Goal: Transaction & Acquisition: Obtain resource

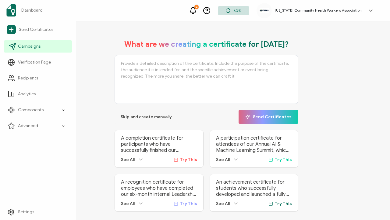
click at [31, 45] on span "Campaigns" at bounding box center [29, 46] width 23 height 6
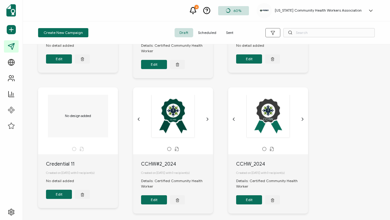
scroll to position [238, 0]
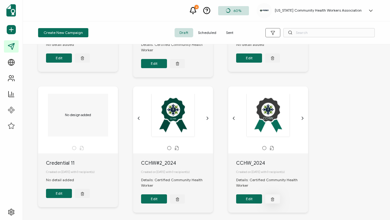
click at [273, 201] on icon "button" at bounding box center [273, 198] width 4 height 5
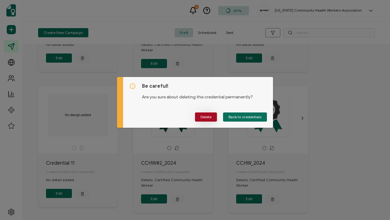
click at [213, 118] on button "Delete" at bounding box center [206, 116] width 22 height 9
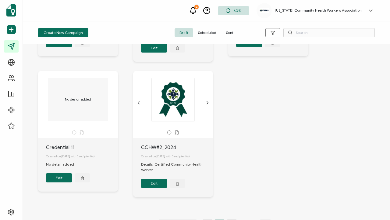
scroll to position [255, 0]
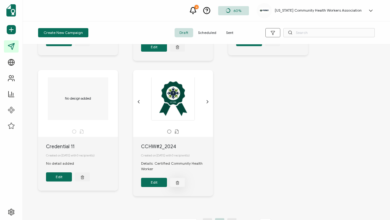
click at [177, 183] on line "button" at bounding box center [177, 182] width 0 height 1
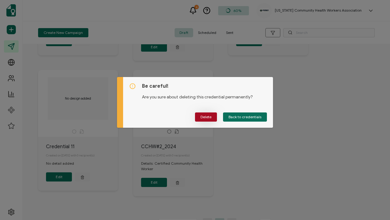
click at [208, 118] on span "Delete" at bounding box center [206, 117] width 11 height 4
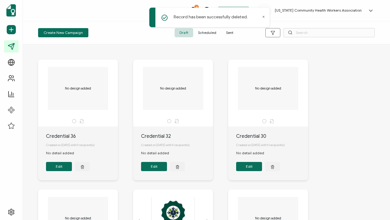
scroll to position [0, 0]
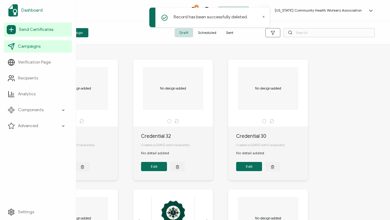
click at [33, 9] on span "Dashboard" at bounding box center [31, 10] width 21 height 6
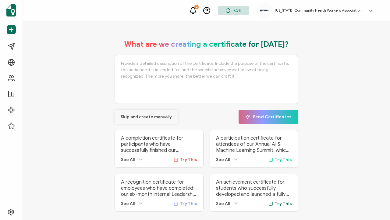
click at [149, 117] on span "Skip and create manually" at bounding box center [146, 117] width 51 height 4
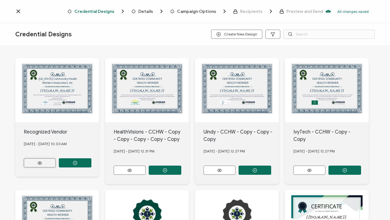
click at [42, 160] on icon at bounding box center [40, 162] width 8 height 5
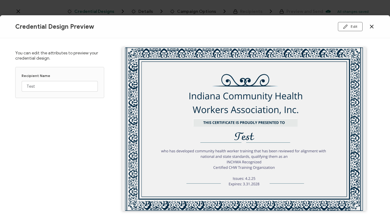
click at [245, 31] on div "Credential Design Preview Edit" at bounding box center [195, 26] width 390 height 23
click at [226, 27] on div "Credential Design Preview Edit" at bounding box center [195, 26] width 390 height 23
click at [355, 27] on button "Edit" at bounding box center [350, 26] width 25 height 9
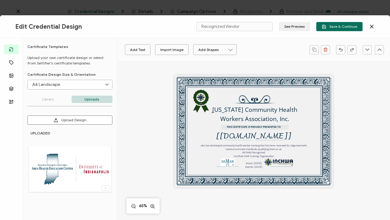
click at [372, 27] on icon at bounding box center [372, 26] width 3 height 3
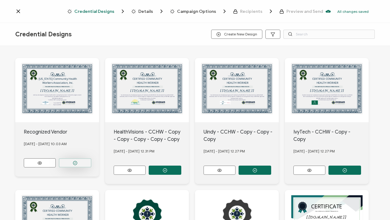
click at [85, 160] on button "button" at bounding box center [75, 162] width 33 height 9
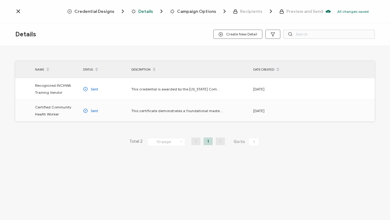
click at [19, 11] on icon at bounding box center [18, 11] width 3 height 3
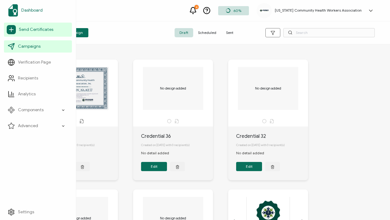
click at [28, 10] on span "Dashboard" at bounding box center [31, 10] width 21 height 6
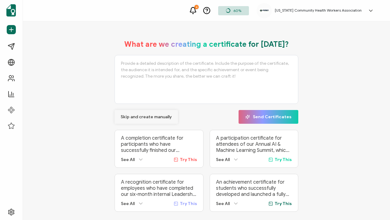
click at [161, 115] on span "Skip and create manually" at bounding box center [146, 117] width 51 height 4
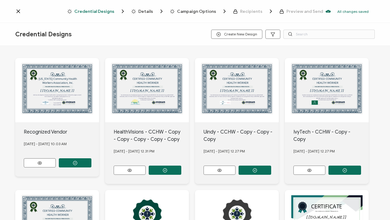
click at [62, 90] on div "[US_STATE] Community Health Workers Association, Inc. THIS CERTIFICATE IS PROUD…" at bounding box center [57, 90] width 84 height 64
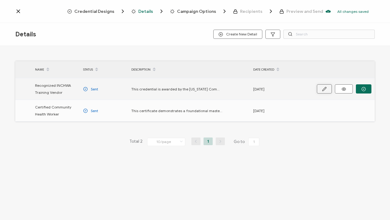
click at [324, 89] on icon "button" at bounding box center [324, 89] width 5 height 5
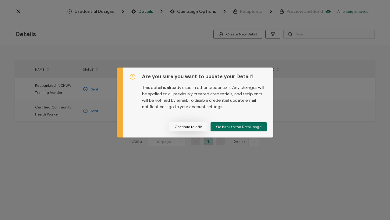
click at [196, 126] on button "Continue to edit" at bounding box center [188, 126] width 38 height 9
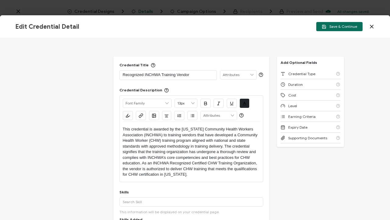
click at [372, 26] on icon at bounding box center [372, 26] width 3 height 3
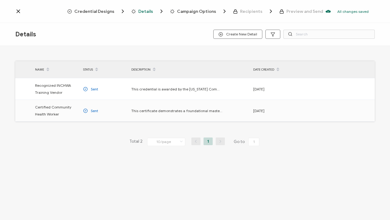
click at [18, 12] on icon at bounding box center [18, 11] width 6 height 6
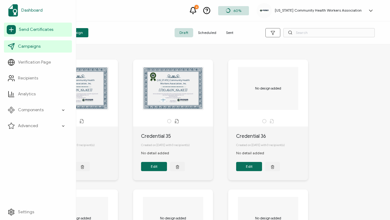
click at [33, 9] on span "Dashboard" at bounding box center [31, 10] width 21 height 6
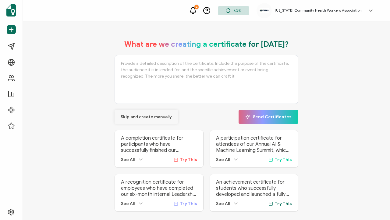
click at [159, 115] on span "Skip and create manually" at bounding box center [146, 117] width 51 height 4
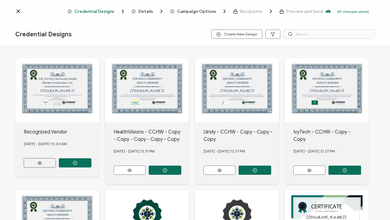
click at [46, 160] on button at bounding box center [40, 162] width 32 height 9
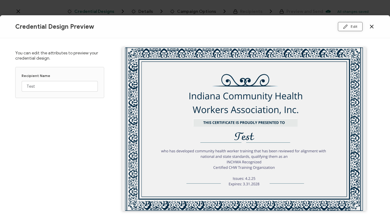
click at [356, 25] on button "Edit" at bounding box center [350, 26] width 25 height 9
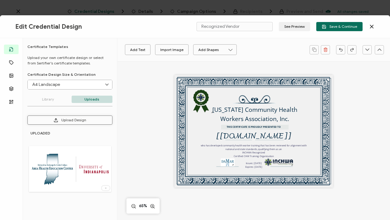
click at [80, 120] on button "Upload Design" at bounding box center [69, 119] width 85 height 9
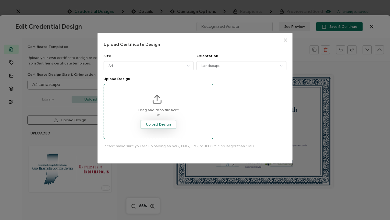
click at [167, 123] on span "Upload Design" at bounding box center [158, 124] width 25 height 4
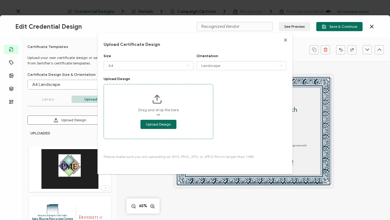
type input "Blank"
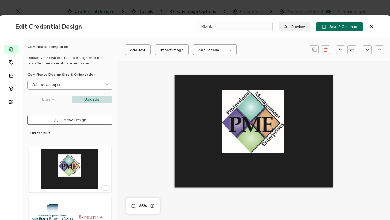
click at [319, 98] on div at bounding box center [254, 131] width 159 height 112
drag, startPoint x: 329, startPoint y: 77, endPoint x: 316, endPoint y: 99, distance: 25.5
click at [316, 99] on div at bounding box center [254, 131] width 159 height 112
click at [312, 96] on div at bounding box center [254, 131] width 159 height 112
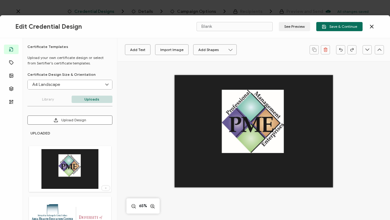
click at [271, 93] on div at bounding box center [254, 131] width 159 height 112
click at [371, 27] on icon at bounding box center [372, 26] width 6 height 6
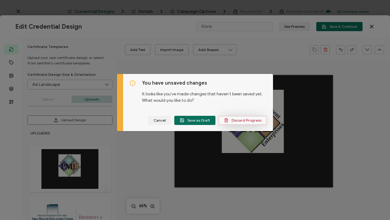
click at [251, 118] on span "Discard Progress" at bounding box center [243, 120] width 38 height 5
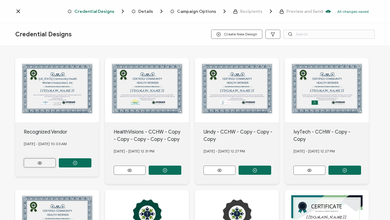
click at [42, 162] on icon at bounding box center [40, 162] width 8 height 5
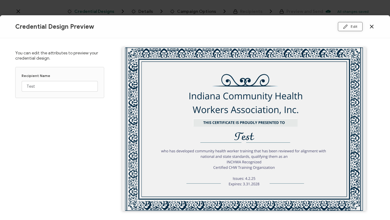
click at [354, 27] on button "Edit" at bounding box center [350, 26] width 25 height 9
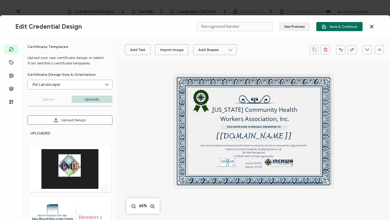
click at [229, 160] on img at bounding box center [228, 162] width 14 height 8
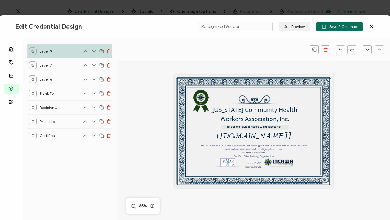
click at [229, 160] on img at bounding box center [228, 162] width 14 height 8
click at [226, 163] on img at bounding box center [228, 162] width 14 height 8
click at [207, 150] on div "who has developed community health worker training that has been reviewed for a…" at bounding box center [254, 155] width 113 height 25
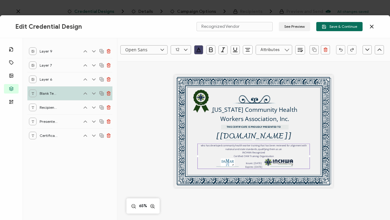
click at [231, 160] on div "who has developed community health worker training that has been reviewed for a…" at bounding box center [254, 155] width 113 height 25
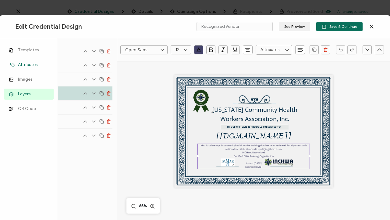
click at [32, 65] on span "Attributes" at bounding box center [28, 65] width 20 height 6
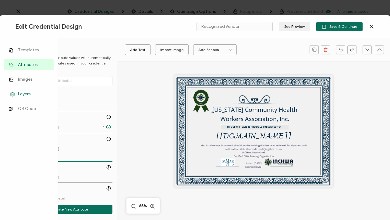
click at [21, 94] on span "Layers" at bounding box center [24, 94] width 13 height 6
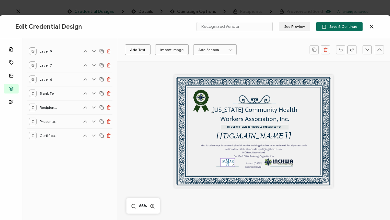
click at [231, 163] on div at bounding box center [232, 164] width 3 height 3
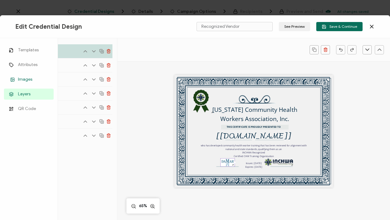
click at [21, 80] on span "Images" at bounding box center [25, 79] width 14 height 6
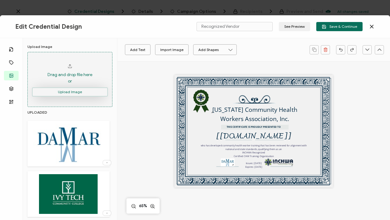
click at [90, 92] on button "Upload Image" at bounding box center [70, 91] width 76 height 9
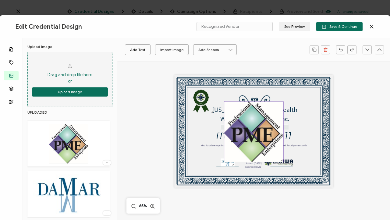
click at [270, 114] on img at bounding box center [253, 132] width 59 height 60
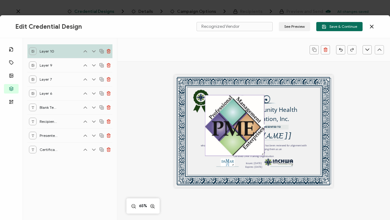
drag, startPoint x: 282, startPoint y: 102, endPoint x: 263, endPoint y: 96, distance: 20.0
click at [263, 96] on img at bounding box center [235, 125] width 59 height 60
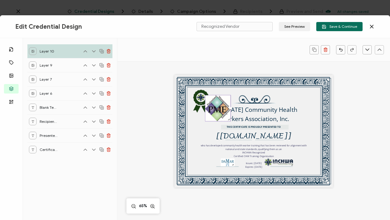
drag, startPoint x: 262, startPoint y: 153, endPoint x: 210, endPoint y: 102, distance: 72.9
click at [210, 102] on div at bounding box center [218, 108] width 26 height 26
click at [227, 162] on img at bounding box center [228, 162] width 14 height 8
drag, startPoint x: 228, startPoint y: 119, endPoint x: 218, endPoint y: 112, distance: 12.6
click at [218, 112] on div at bounding box center [214, 104] width 18 height 19
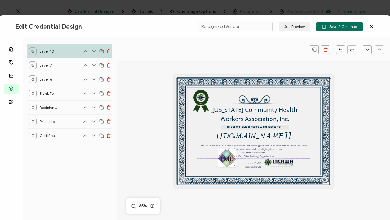
drag, startPoint x: 216, startPoint y: 104, endPoint x: 229, endPoint y: 158, distance: 55.8
click at [229, 158] on img at bounding box center [227, 158] width 18 height 18
drag, startPoint x: 234, startPoint y: 165, endPoint x: 227, endPoint y: 158, distance: 9.9
click at [227, 158] on div at bounding box center [224, 156] width 13 height 14
drag, startPoint x: 226, startPoint y: 156, endPoint x: 228, endPoint y: 160, distance: 4.8
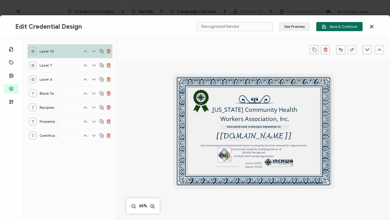
click at [228, 160] on div at bounding box center [224, 155] width 13 height 14
drag, startPoint x: 224, startPoint y: 153, endPoint x: 225, endPoint y: 157, distance: 3.4
click at [225, 157] on img at bounding box center [224, 154] width 13 height 13
drag, startPoint x: 225, startPoint y: 157, endPoint x: 226, endPoint y: 160, distance: 3.5
click at [226, 160] on img at bounding box center [224, 154] width 13 height 13
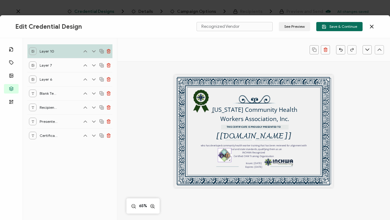
click at [225, 152] on img at bounding box center [224, 154] width 13 height 13
drag, startPoint x: 225, startPoint y: 152, endPoint x: 225, endPoint y: 156, distance: 4.0
click at [225, 156] on img at bounding box center [224, 154] width 13 height 13
drag, startPoint x: 223, startPoint y: 156, endPoint x: 210, endPoint y: 156, distance: 13.7
click at [210, 156] on div "[US_STATE] Community Health Workers Association, Inc. THIS CERTIFICATE IS PROUD…" at bounding box center [254, 131] width 159 height 112
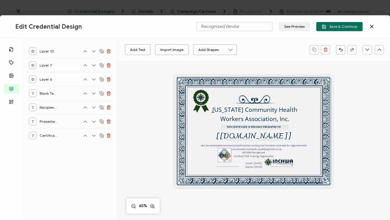
drag, startPoint x: 226, startPoint y: 156, endPoint x: 226, endPoint y: 161, distance: 5.5
click at [226, 161] on div at bounding box center [224, 155] width 13 height 14
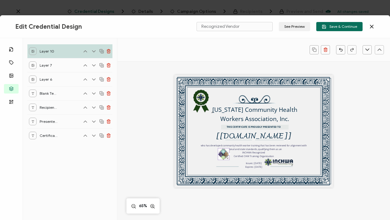
drag, startPoint x: 229, startPoint y: 160, endPoint x: 227, endPoint y: 158, distance: 3.2
click at [227, 158] on div at bounding box center [227, 157] width 3 height 3
click at [221, 153] on img at bounding box center [223, 153] width 11 height 11
click at [211, 152] on div "who has developed community health worker training that has been reviewed for a…" at bounding box center [254, 155] width 113 height 25
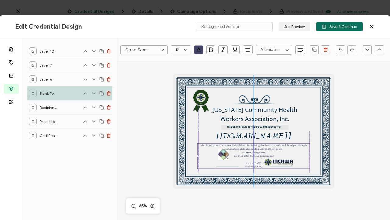
click at [222, 155] on div "who has developed community health worker training that has been reviewed for a…" at bounding box center [254, 155] width 113 height 25
click at [225, 155] on div "who has developed community health worker training that has been reviewed for a…" at bounding box center [254, 155] width 113 height 25
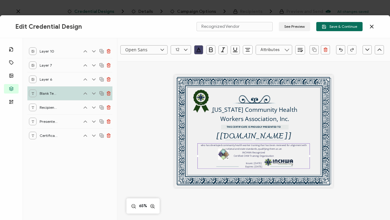
click at [222, 199] on div "[US_STATE] Community Health Workers Association, Inc. THIS CERTIFICATE IS PROUD…" at bounding box center [253, 138] width 177 height 154
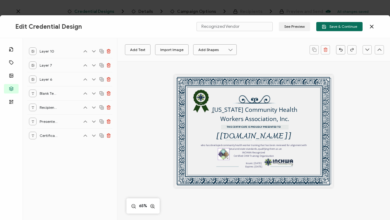
click at [224, 160] on div at bounding box center [224, 154] width 12 height 12
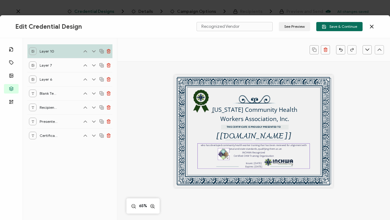
click at [255, 162] on pre "who has developed community health worker training that has been reviewed for a…" at bounding box center [254, 155] width 107 height 25
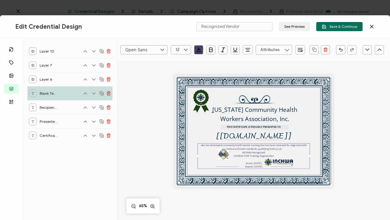
click at [255, 163] on pre "who has developed community health worker training that has been reviewed for a…" at bounding box center [254, 155] width 107 height 25
click at [256, 163] on pre "who has developed community health worker training that has been reviewed for a…" at bounding box center [254, 155] width 107 height 25
click at [253, 167] on pre "who has developed community health worker training that has been reviewed for a…" at bounding box center [254, 155] width 107 height 25
click at [255, 167] on pre "who has developed community health worker training that has been reviewed for a…" at bounding box center [254, 155] width 107 height 25
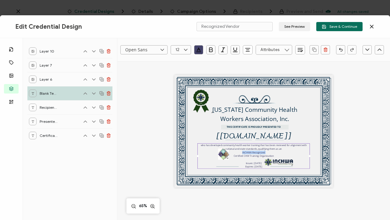
drag, startPoint x: 224, startPoint y: 154, endPoint x: 206, endPoint y: 153, distance: 18.3
click at [206, 153] on div "who has developed community health worker training that has been reviewed for a…" at bounding box center [254, 155] width 113 height 25
click at [222, 155] on div "who has developed community health worker training that has been reviewed for a…" at bounding box center [254, 155] width 113 height 25
drag, startPoint x: 222, startPoint y: 155, endPoint x: 210, endPoint y: 158, distance: 12.6
click at [210, 158] on div "who has developed community health worker training that has been reviewed for a…" at bounding box center [254, 155] width 113 height 25
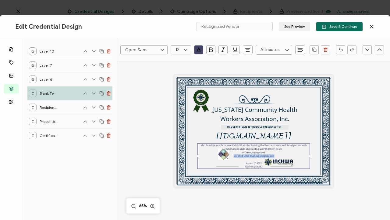
click at [367, 87] on div "Open Sans Alright Sans [PERSON_NAME] Archivo Black Arial Arimo Blinker Caveat C…" at bounding box center [253, 179] width 273 height 237
click at [224, 154] on div "who has developed community health worker training that has been reviewed for a…" at bounding box center [254, 155] width 113 height 25
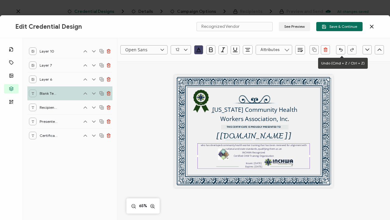
click at [340, 51] on icon "button" at bounding box center [341, 49] width 5 height 5
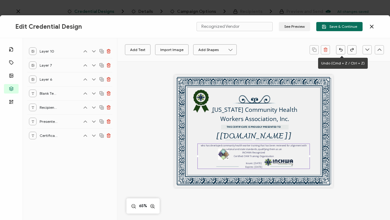
click at [340, 51] on icon "button" at bounding box center [341, 49] width 5 height 5
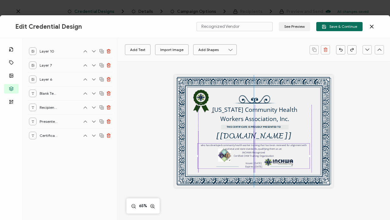
click at [227, 157] on div "who has developed community health worker training that has been reviewed for a…" at bounding box center [254, 155] width 113 height 25
click at [222, 156] on div "who has developed community health worker training that has been reviewed for a…" at bounding box center [254, 155] width 113 height 25
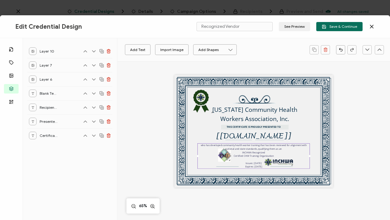
click at [222, 156] on div "who has developed community health worker training that has been reviewed for a…" at bounding box center [254, 155] width 113 height 25
click at [229, 160] on div "who has developed community health worker training that has been reviewed for a…" at bounding box center [254, 155] width 113 height 25
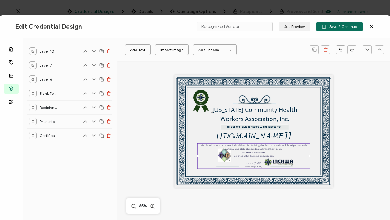
click at [229, 160] on div "who has developed community health worker training that has been reviewed for a…" at bounding box center [254, 155] width 113 height 25
click at [305, 94] on div "[US_STATE] Community Health Workers Association, Inc. THIS CERTIFICATE IS PROUD…" at bounding box center [254, 131] width 159 height 112
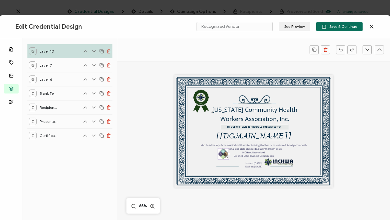
drag, startPoint x: 228, startPoint y: 159, endPoint x: 225, endPoint y: 158, distance: 3.6
click at [226, 158] on div at bounding box center [227, 157] width 3 height 3
drag, startPoint x: 223, startPoint y: 155, endPoint x: 227, endPoint y: 161, distance: 7.1
click at [227, 161] on img at bounding box center [227, 159] width 11 height 11
click at [282, 136] on div "The recipient’s full name, which will be automatically filled based on the info…" at bounding box center [253, 136] width 111 height 10
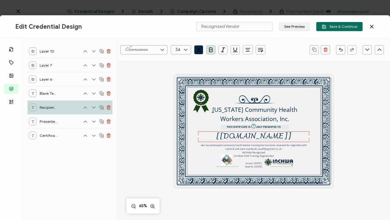
click at [282, 136] on div "The recipient’s full name, which will be automatically filled based on the info…" at bounding box center [253, 136] width 111 height 10
click at [278, 136] on div "The recipient’s full name, which will be automatically filled based on the info…" at bounding box center [253, 136] width 111 height 10
click at [276, 136] on pre "[[DOMAIN_NAME]]" at bounding box center [254, 136] width 76 height 13
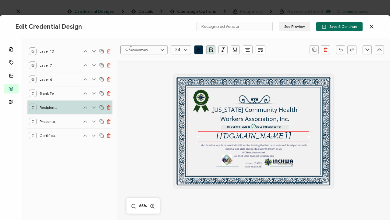
click at [276, 136] on pre "[[DOMAIN_NAME]]" at bounding box center [254, 136] width 76 height 13
click at [245, 135] on pre "[[DOMAIN_NAME]]" at bounding box center [254, 136] width 76 height 13
click at [356, 27] on span "Save & Continue" at bounding box center [339, 26] width 35 height 5
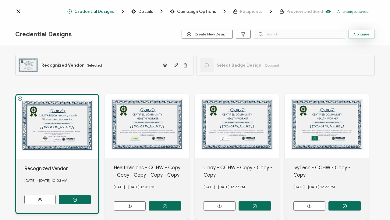
click at [366, 33] on span "Continue" at bounding box center [362, 34] width 16 height 4
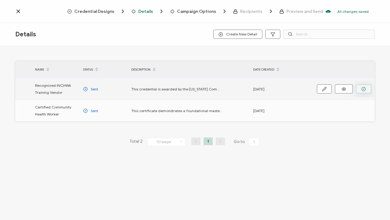
click at [366, 88] on circle "button" at bounding box center [364, 89] width 4 height 4
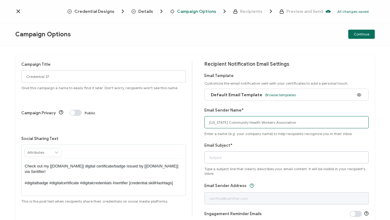
type input "[US_STATE] Community Health Workers Association"
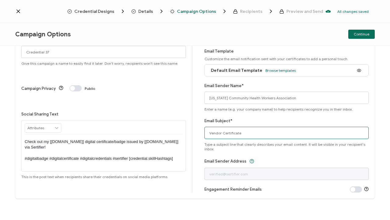
scroll to position [24, 0]
type input "Vendor Certificate"
click at [363, 33] on span "Continue" at bounding box center [362, 34] width 16 height 4
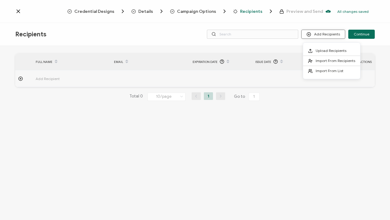
click at [333, 35] on button "Add Recipients" at bounding box center [324, 34] width 44 height 9
click at [334, 52] on span "Upload Recipients" at bounding box center [331, 50] width 31 height 5
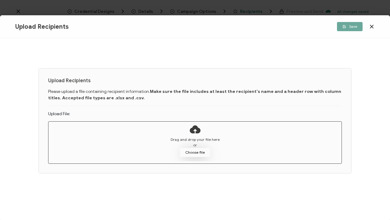
click at [200, 150] on button "Choose file" at bounding box center [195, 152] width 30 height 9
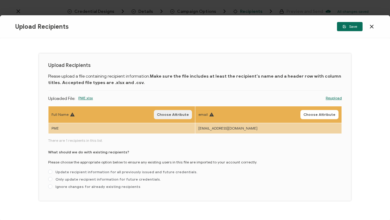
click at [180, 114] on span "Choose Attribute" at bounding box center [173, 115] width 32 height 4
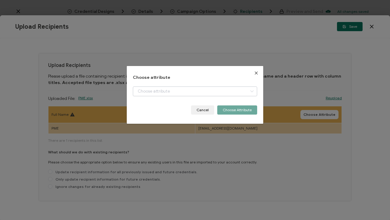
click at [250, 89] on icon "dialog" at bounding box center [252, 91] width 8 height 10
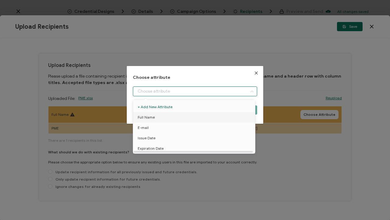
click at [231, 118] on li "Full Name" at bounding box center [195, 117] width 127 height 10
type input "Full Name"
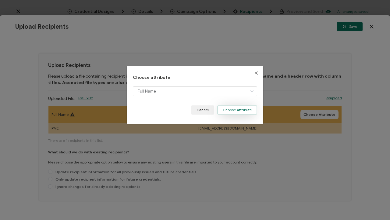
click at [248, 110] on button "Choose Attribute" at bounding box center [237, 109] width 40 height 9
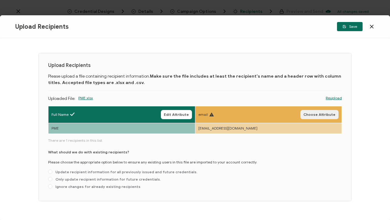
click at [324, 113] on span "Choose Attribute" at bounding box center [320, 115] width 32 height 4
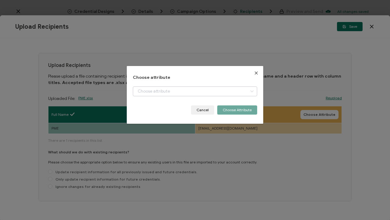
click at [250, 89] on icon "dialog" at bounding box center [252, 91] width 8 height 10
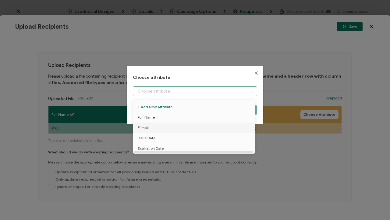
click at [222, 127] on li "E-mail" at bounding box center [195, 127] width 127 height 10
type input "E-mail"
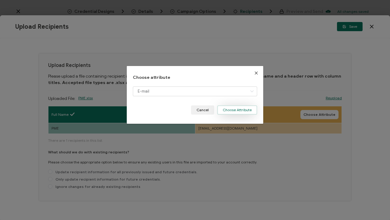
click at [240, 109] on button "Choose Attribute" at bounding box center [237, 109] width 40 height 9
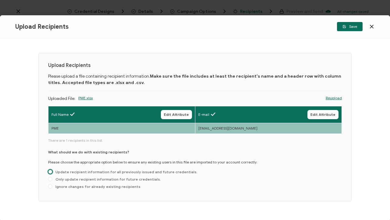
click at [51, 171] on span at bounding box center [50, 171] width 4 height 4
click at [51, 171] on input "Update recipient information for all previously issued and future credentials." at bounding box center [50, 171] width 4 height 5
radio input "true"
click at [352, 27] on span "Save" at bounding box center [350, 27] width 15 height 4
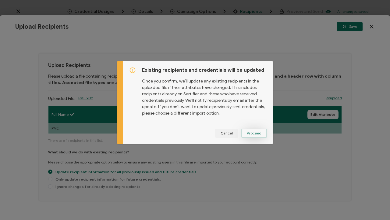
click at [257, 131] on span "Proceed" at bounding box center [254, 133] width 15 height 4
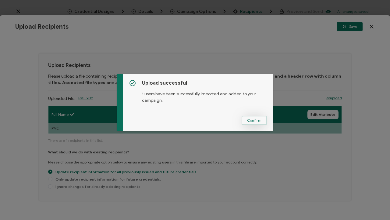
click at [258, 121] on span "Confirm" at bounding box center [254, 120] width 14 height 4
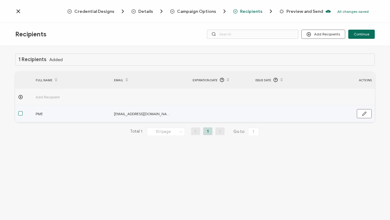
click at [20, 113] on span at bounding box center [20, 113] width 4 height 4
click at [23, 111] on input "checkbox" at bounding box center [23, 111] width 0 height 0
click at [20, 114] on span at bounding box center [20, 113] width 4 height 4
click at [23, 111] on input "checkbox" at bounding box center [23, 111] width 0 height 0
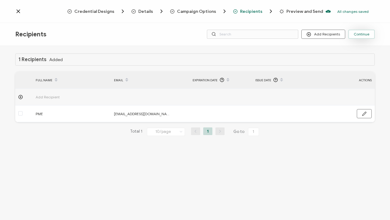
click at [365, 36] on span "Continue" at bounding box center [362, 34] width 16 height 4
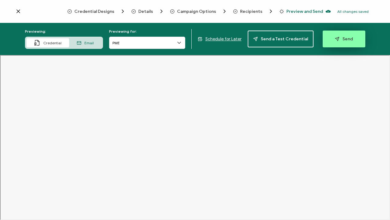
click at [346, 38] on span "Send" at bounding box center [344, 39] width 18 height 5
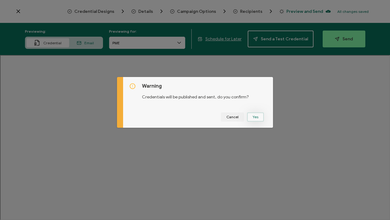
click at [256, 116] on button "Yes" at bounding box center [255, 116] width 17 height 9
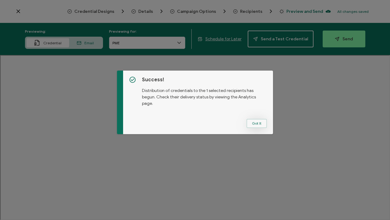
click at [256, 122] on button "Got It" at bounding box center [257, 123] width 20 height 9
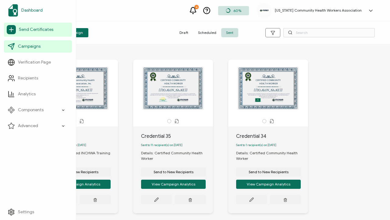
click at [35, 12] on span "Dashboard" at bounding box center [31, 10] width 21 height 6
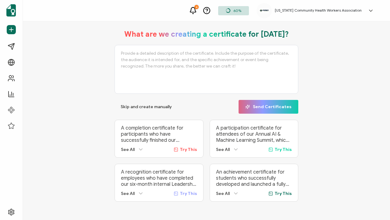
scroll to position [13, 0]
click at [148, 105] on span "Skip and create manually" at bounding box center [146, 107] width 51 height 4
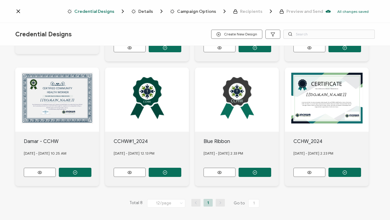
scroll to position [122, 0]
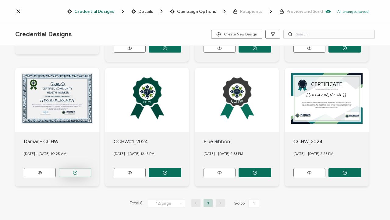
click at [84, 168] on button "button" at bounding box center [75, 172] width 33 height 9
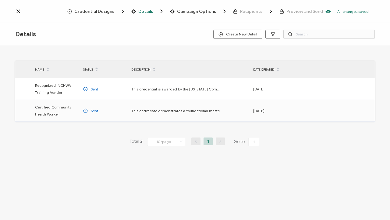
click at [17, 11] on icon at bounding box center [18, 11] width 3 height 3
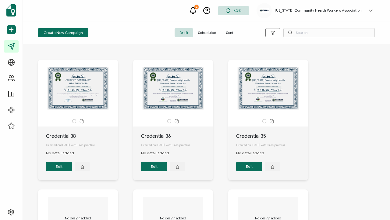
click at [63, 168] on button "Edit" at bounding box center [59, 166] width 26 height 9
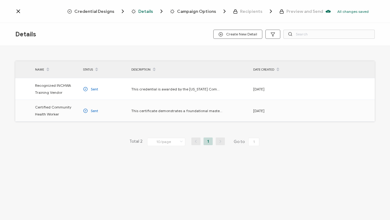
click at [19, 12] on icon at bounding box center [18, 11] width 3 height 3
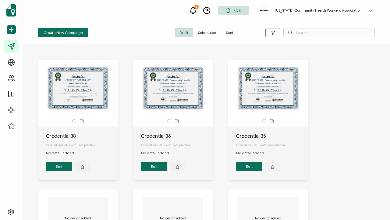
click at [125, 23] on div "Create New Campaign Draft Scheduled Sent" at bounding box center [206, 32] width 367 height 23
click at [90, 91] on div "CERTIFIED COMMUNITY HEALTH WORKER THIS CERTIFICATE IS PROUDLY PRESENTED TO The …" at bounding box center [78, 88] width 64 height 43
click at [81, 120] on icon at bounding box center [82, 121] width 5 height 5
click at [64, 170] on button "Edit" at bounding box center [59, 166] width 26 height 9
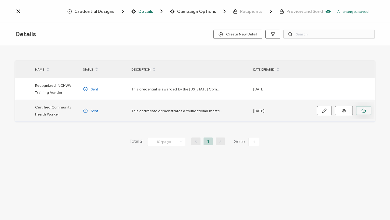
click at [366, 111] on circle "button" at bounding box center [364, 111] width 4 height 4
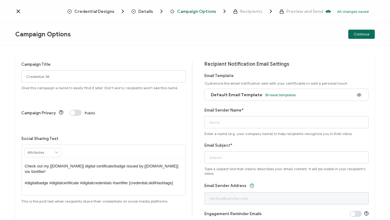
click at [104, 12] on span "Credential Designs" at bounding box center [94, 11] width 40 height 5
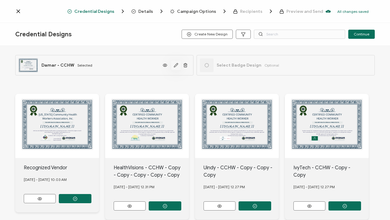
click at [176, 64] on icon "button" at bounding box center [176, 65] width 5 height 5
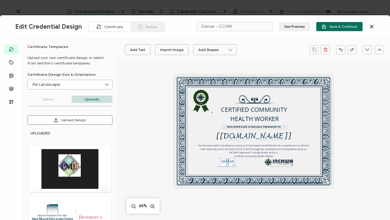
click at [229, 163] on img at bounding box center [228, 162] width 14 height 8
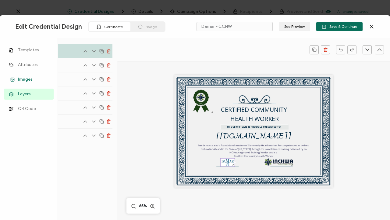
click at [28, 81] on span "Images" at bounding box center [25, 79] width 14 height 6
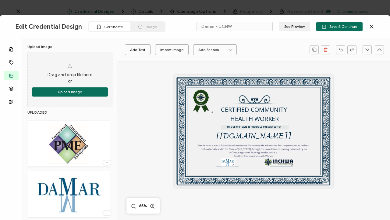
click at [72, 144] on img at bounding box center [68, 144] width 39 height 40
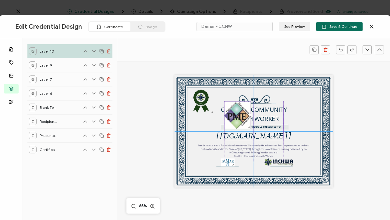
drag, startPoint x: 280, startPoint y: 160, endPoint x: 230, endPoint y: 107, distance: 72.9
click at [230, 107] on div at bounding box center [237, 114] width 27 height 27
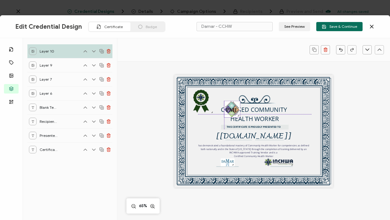
drag, startPoint x: 248, startPoint y: 126, endPoint x: 231, endPoint y: 111, distance: 22.4
click at [231, 110] on div at bounding box center [232, 109] width 16 height 16
click at [228, 163] on img at bounding box center [228, 162] width 14 height 8
drag, startPoint x: 236, startPoint y: 114, endPoint x: 232, endPoint y: 110, distance: 5.6
click at [232, 110] on div at bounding box center [230, 106] width 13 height 13
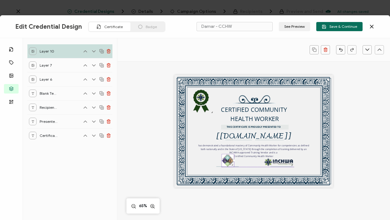
drag, startPoint x: 231, startPoint y: 105, endPoint x: 229, endPoint y: 157, distance: 52.5
click at [229, 157] on img at bounding box center [228, 160] width 12 height 12
click at [229, 163] on div at bounding box center [230, 162] width 3 height 3
click at [226, 160] on img at bounding box center [227, 159] width 10 height 11
drag, startPoint x: 227, startPoint y: 159, endPoint x: 227, endPoint y: 163, distance: 4.3
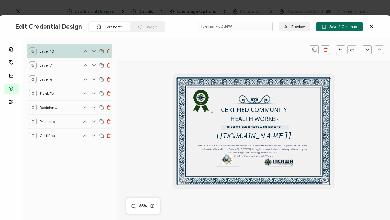
click at [227, 163] on img at bounding box center [227, 159] width 10 height 11
click at [216, 27] on input "Damar - CCHW" at bounding box center [235, 26] width 76 height 9
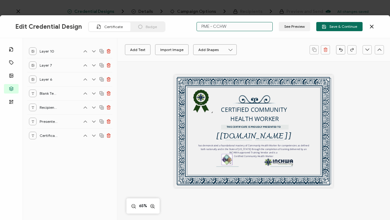
drag, startPoint x: 229, startPoint y: 159, endPoint x: 229, endPoint y: 162, distance: 3.1
click at [229, 162] on div at bounding box center [227, 159] width 11 height 11
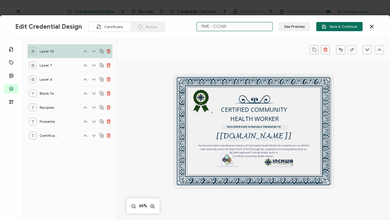
click at [230, 163] on div at bounding box center [230, 162] width 3 height 3
click at [226, 160] on img at bounding box center [227, 159] width 10 height 11
type input "PME - CCHW"
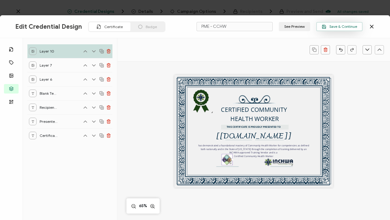
click at [355, 27] on span "Save & Continue" at bounding box center [339, 26] width 35 height 5
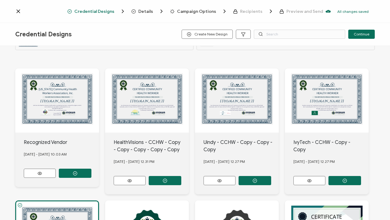
scroll to position [24, 0]
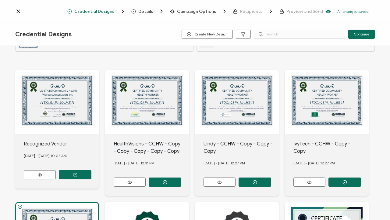
click at [131, 144] on div "HealthVisions - CCHW - Copy - Copy - Copy - Copy - Copy" at bounding box center [152, 147] width 76 height 15
click at [130, 157] on div "[DATE] - [DATE] 12.31 PM" at bounding box center [152, 163] width 76 height 16
click at [131, 144] on div "HealthVisions - CCHW - Copy - Copy - Copy - Copy - Copy" at bounding box center [152, 147] width 76 height 15
click at [157, 105] on div "CERTIFIED COMMUNITY HEALTH WORKER THIS CERTIFICATE IS PROUDLY PRESENTED TO The …" at bounding box center [147, 102] width 84 height 64
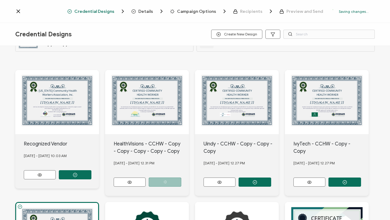
click at [157, 105] on div "CERTIFIED COMMUNITY HEALTH WORKER THIS CERTIFICATE IS PROUDLY PRESENTED TO The …" at bounding box center [147, 102] width 84 height 64
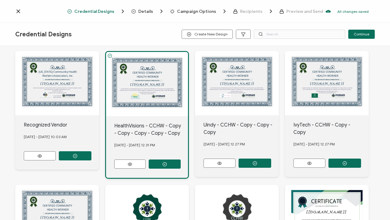
scroll to position [27, 0]
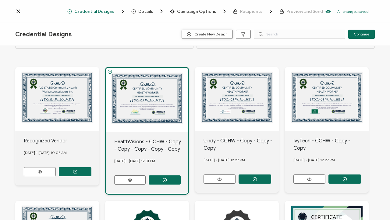
click at [217, 35] on span "Create New Design" at bounding box center [207, 34] width 41 height 5
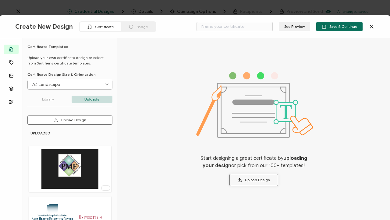
click at [260, 178] on button "Upload Design" at bounding box center [254, 180] width 49 height 12
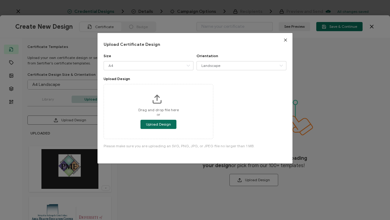
click at [285, 40] on icon "Close" at bounding box center [285, 40] width 5 height 5
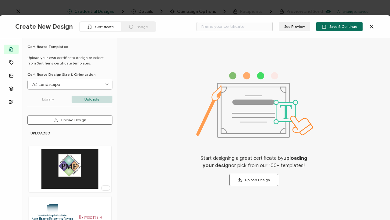
click at [372, 27] on icon at bounding box center [372, 26] width 3 height 3
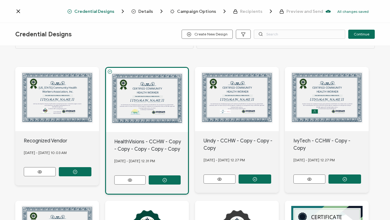
click at [19, 12] on icon at bounding box center [18, 11] width 3 height 3
